Goal: Transaction & Acquisition: Purchase product/service

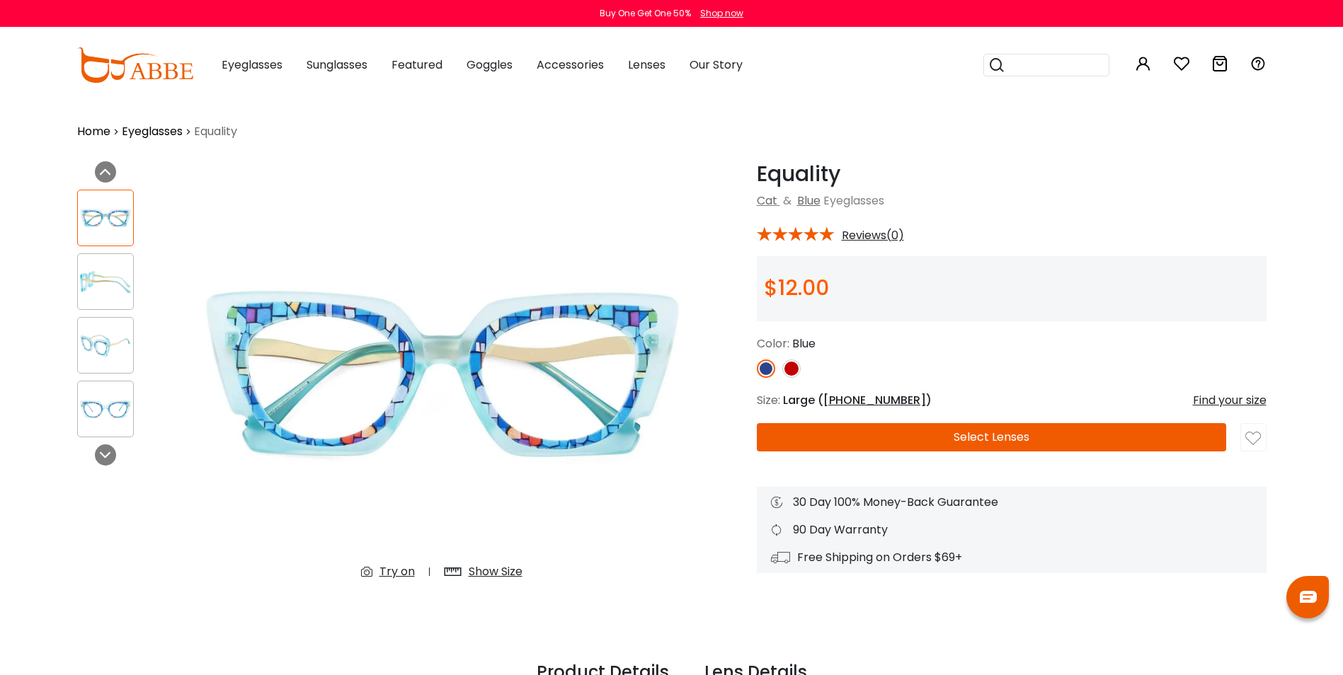
click at [796, 371] on img at bounding box center [791, 369] width 18 height 18
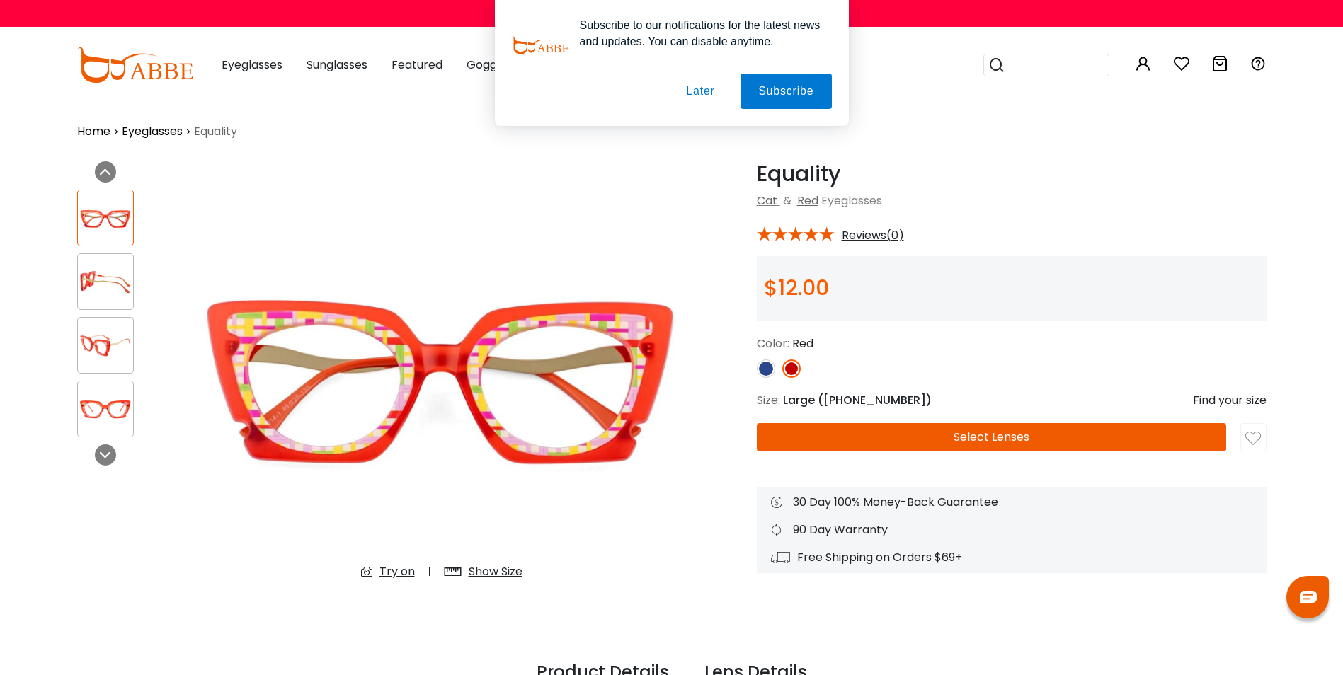
click at [0, 0] on button "Later" at bounding box center [0, 0] width 0 height 0
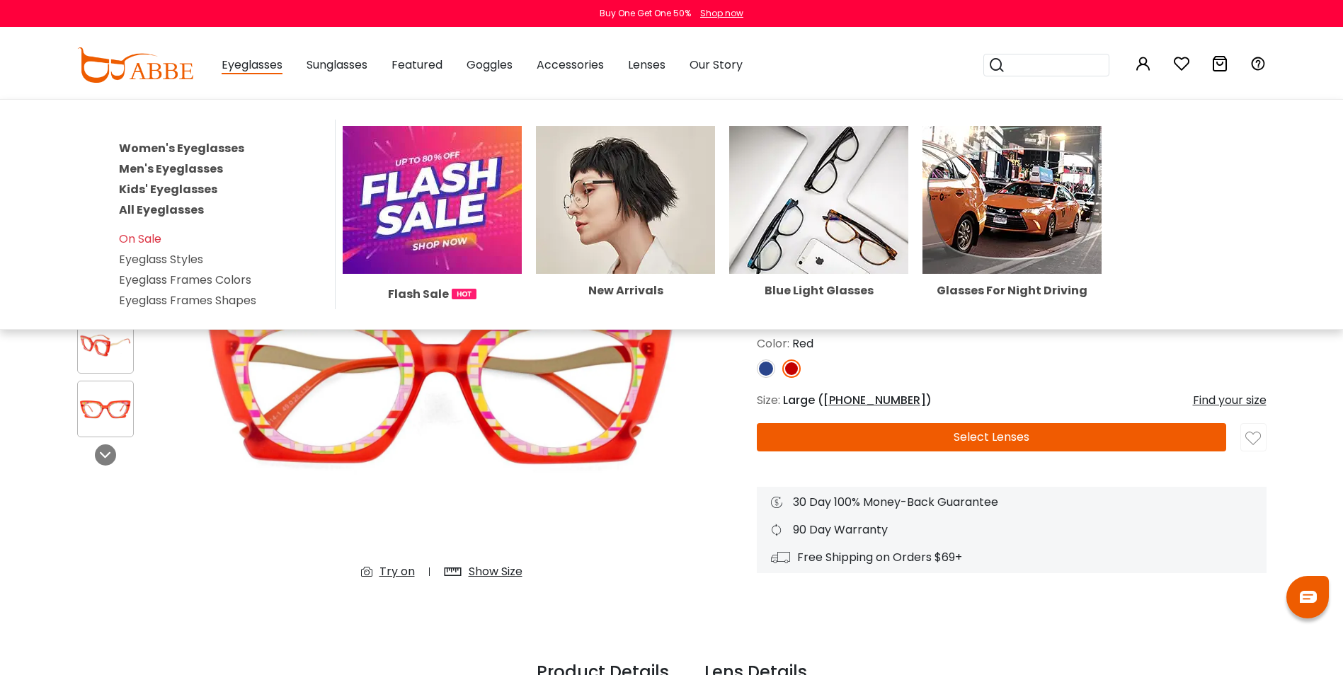
click at [181, 150] on link "Women's Eyeglasses" at bounding box center [181, 148] width 125 height 16
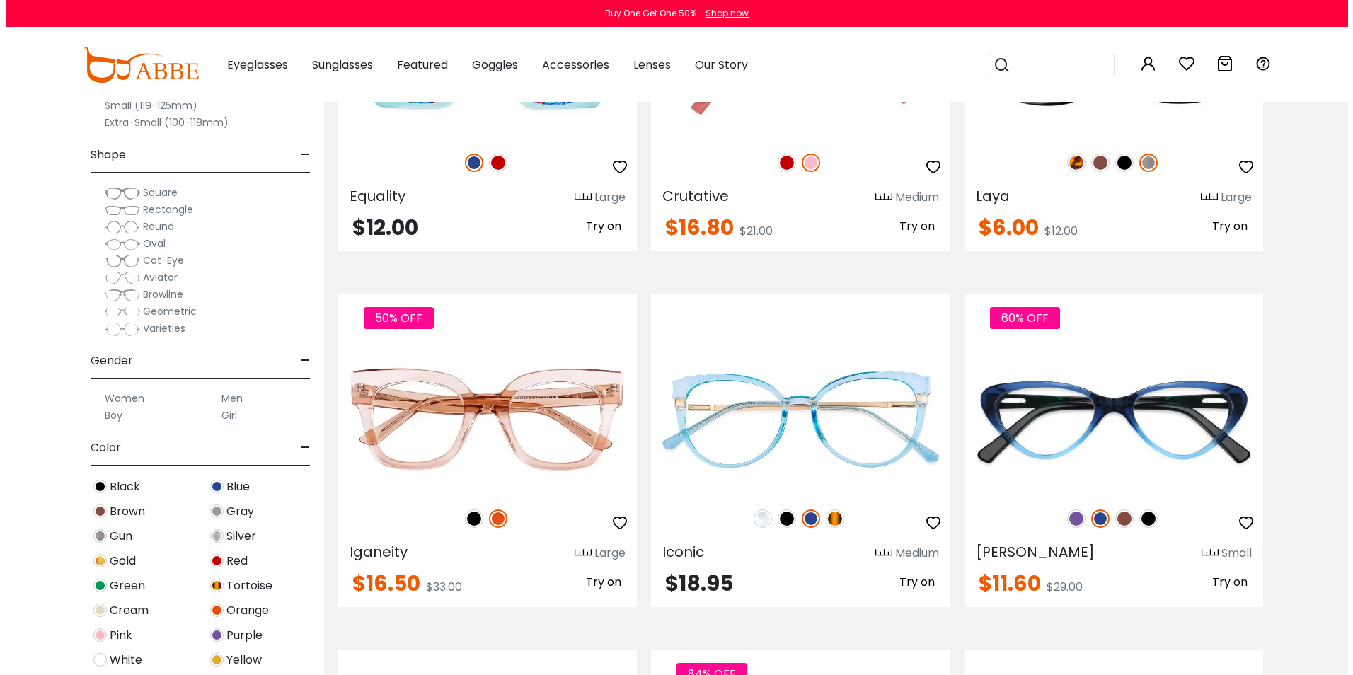
scroll to position [2336, 0]
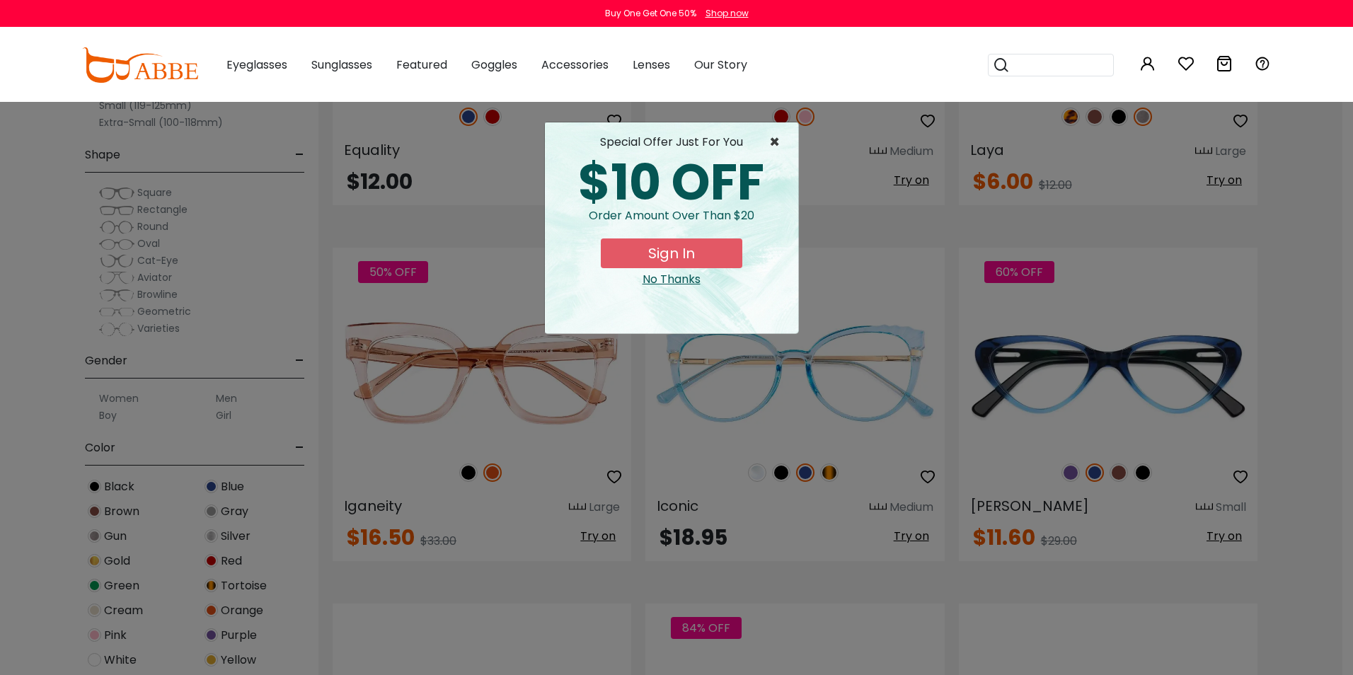
click at [773, 139] on span "×" at bounding box center [778, 142] width 18 height 17
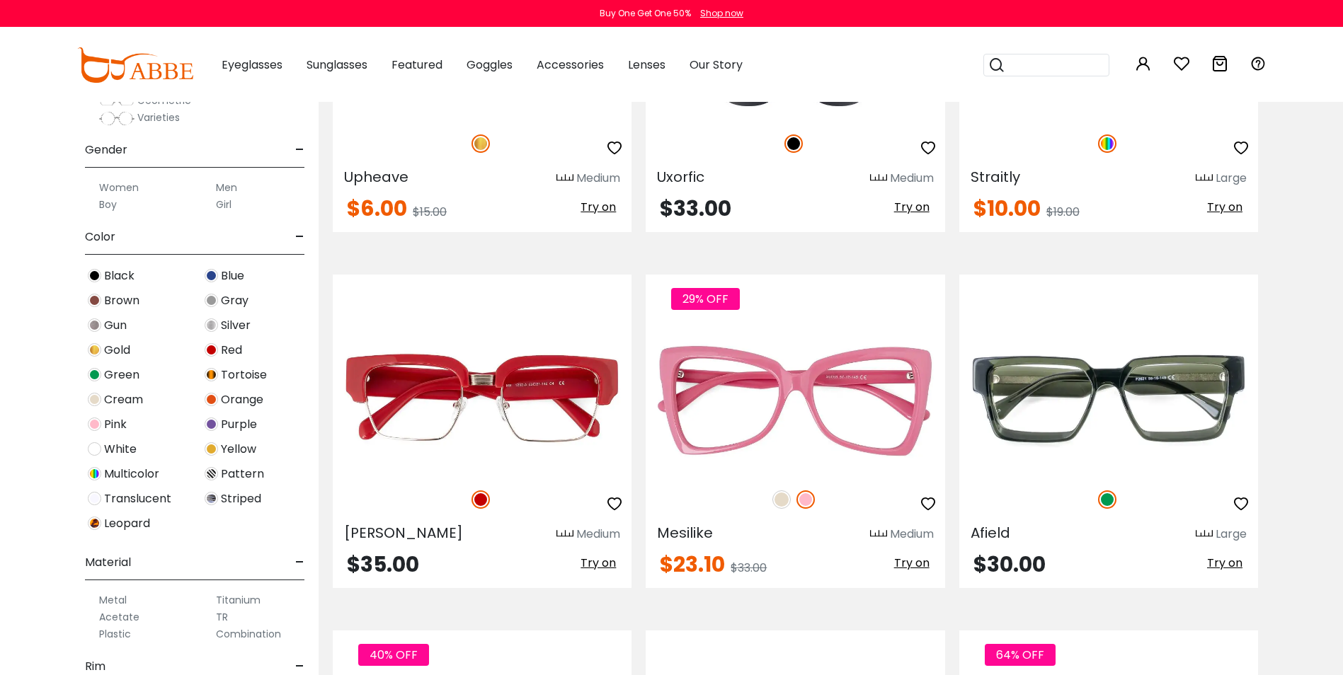
scroll to position [283, 0]
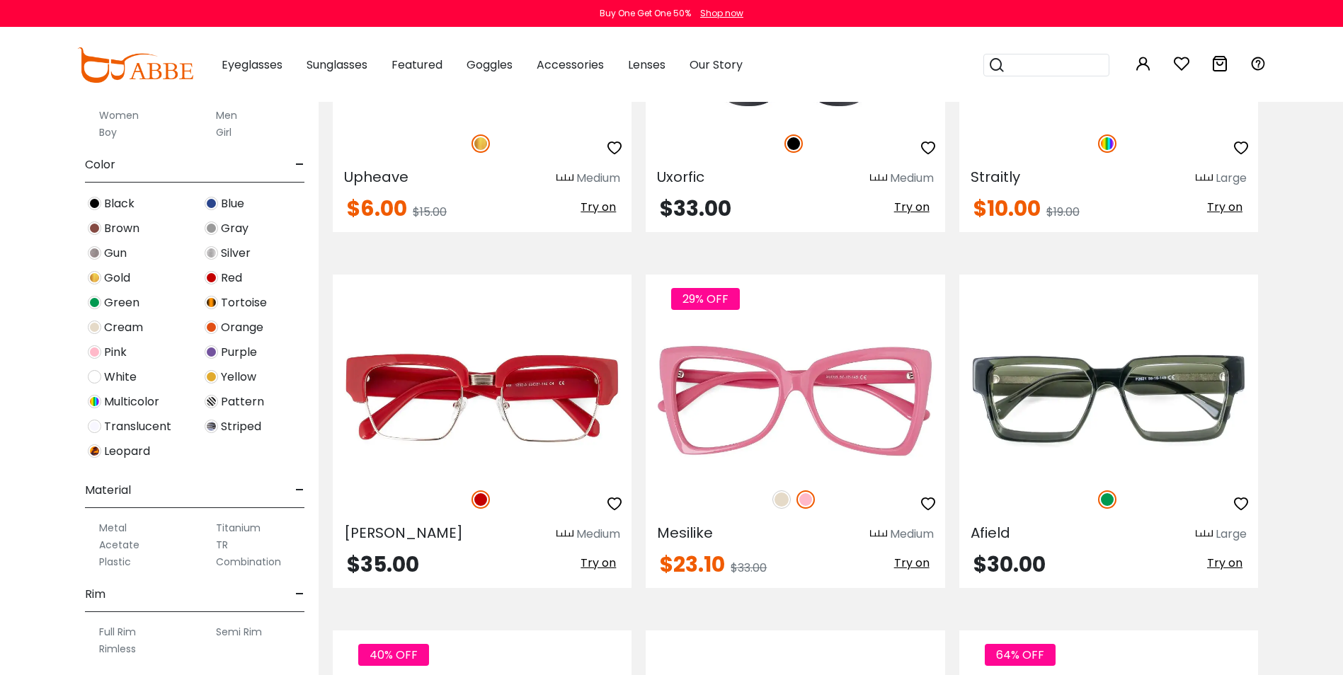
click at [94, 399] on img at bounding box center [94, 401] width 13 height 13
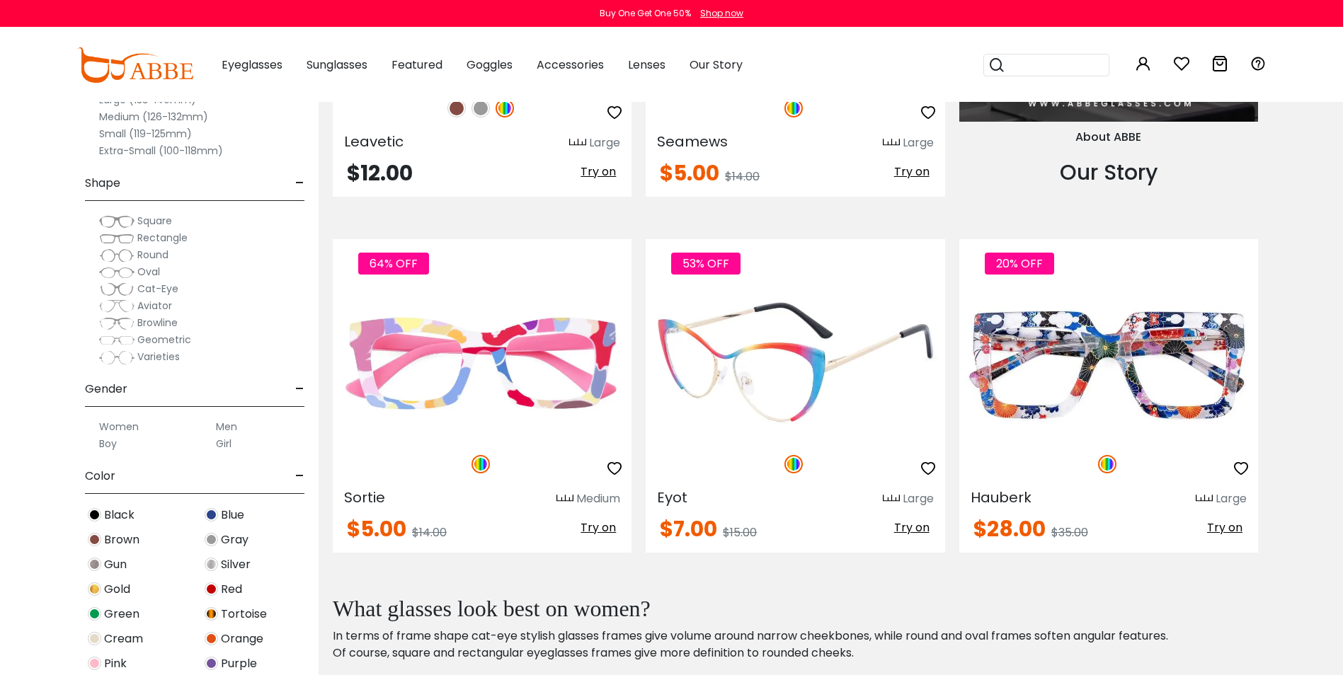
scroll to position [1628, 0]
